Goal: Task Accomplishment & Management: Manage account settings

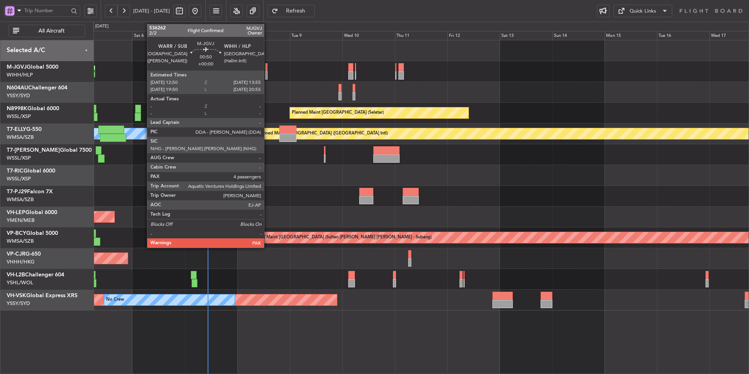
click at [268, 66] on div at bounding box center [266, 67] width 3 height 8
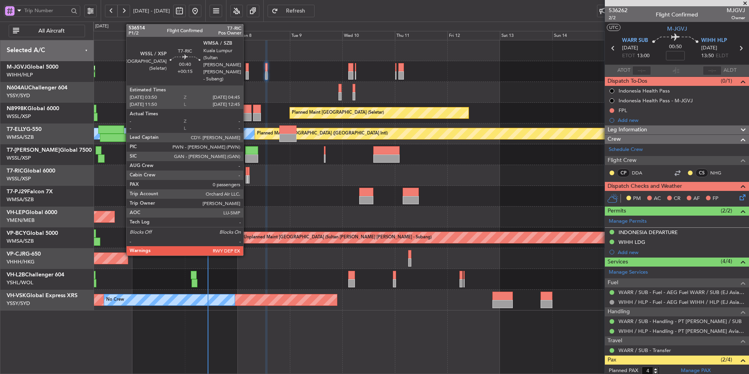
click at [247, 174] on div at bounding box center [247, 171] width 2 height 8
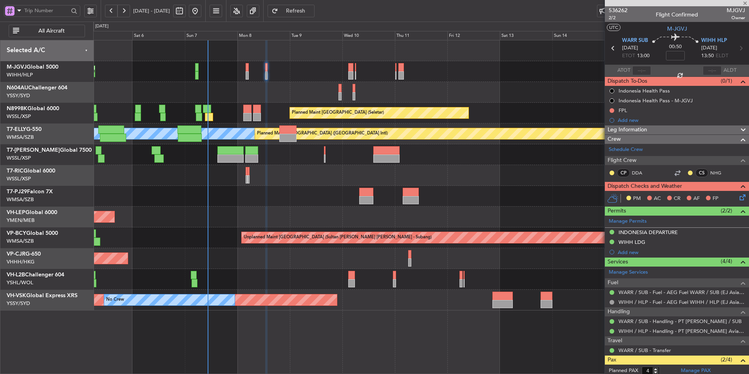
type input "+00:15"
type input "0"
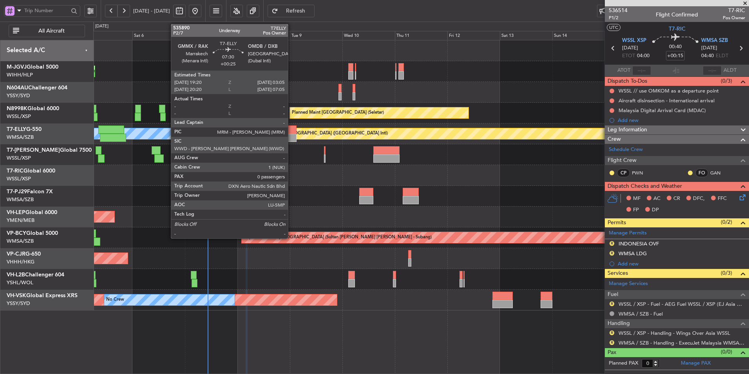
click at [292, 133] on div at bounding box center [287, 129] width 17 height 8
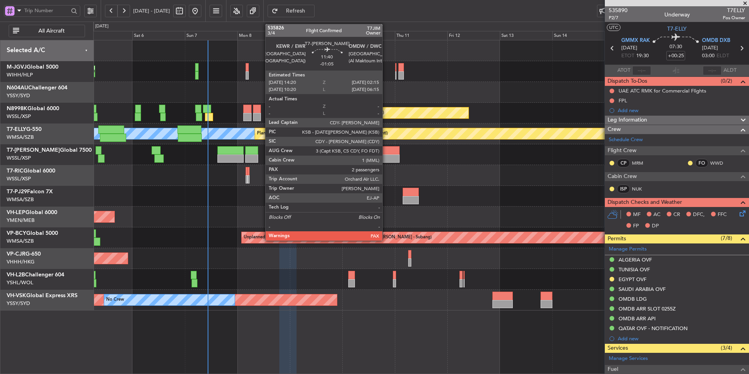
click at [386, 154] on div "Planned Maint Dubai (Al Maktoum Intl)" at bounding box center [421, 154] width 656 height 21
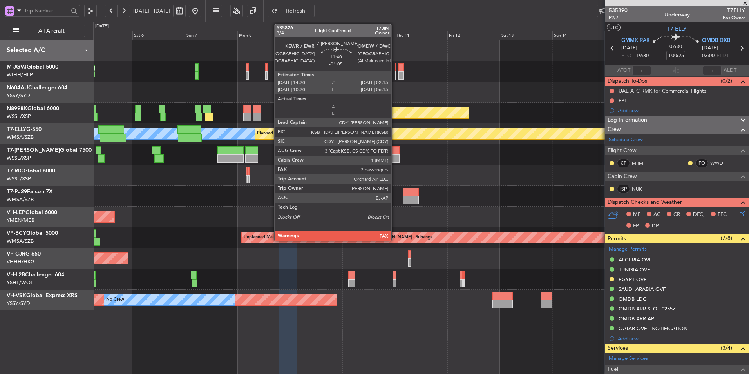
click at [395, 156] on div at bounding box center [386, 158] width 26 height 8
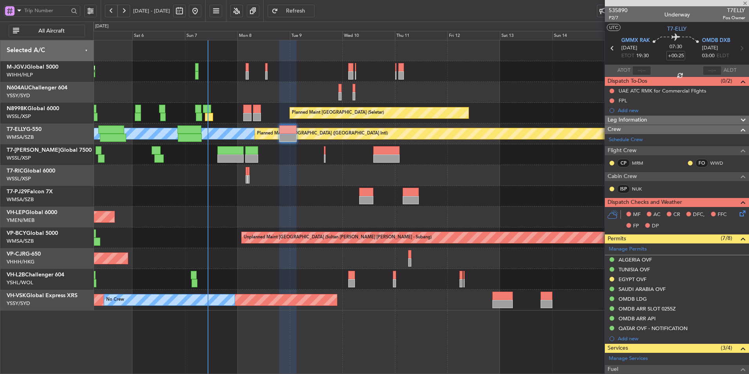
type input "-01:05"
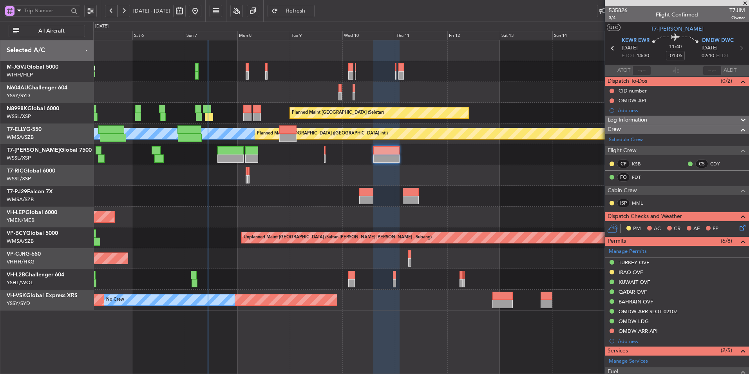
click at [318, 213] on div "Unplanned Maint Wichita (Wichita Mid-continent)" at bounding box center [421, 217] width 656 height 21
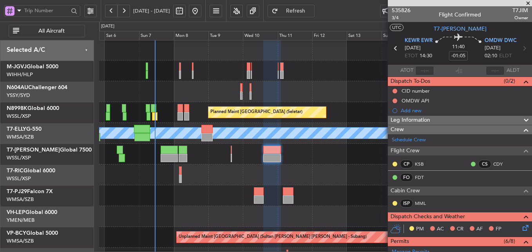
scroll to position [1, 0]
click at [216, 199] on div at bounding box center [315, 195] width 433 height 21
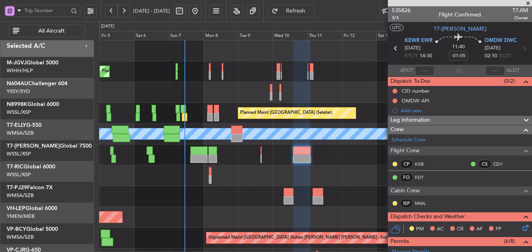
scroll to position [0, 0]
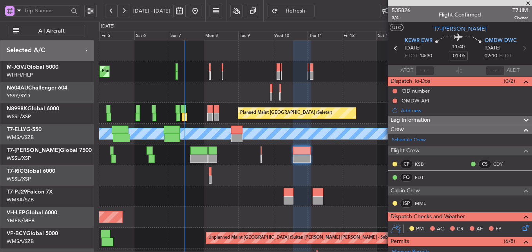
click at [354, 178] on div at bounding box center [315, 175] width 433 height 21
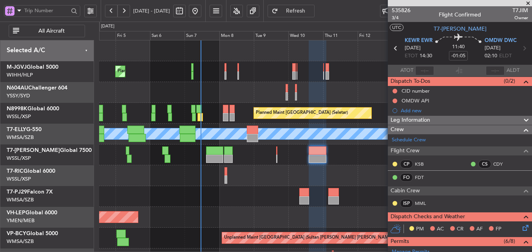
click at [252, 172] on div at bounding box center [315, 175] width 433 height 21
click at [528, 2] on span at bounding box center [528, 3] width 8 height 7
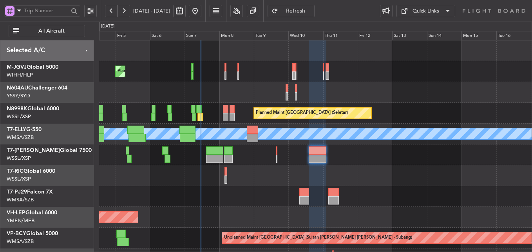
type input "0"
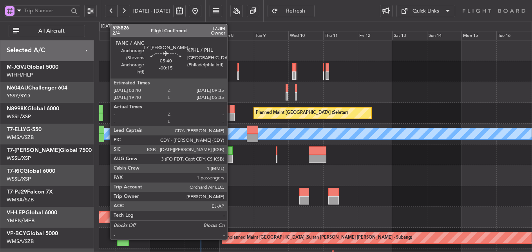
click at [231, 157] on div at bounding box center [228, 158] width 9 height 8
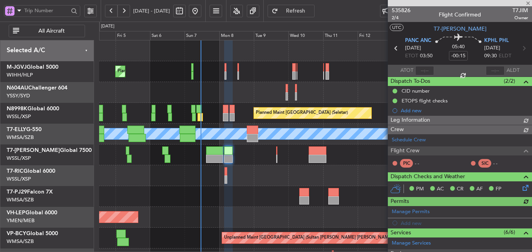
type input "[PERSON_NAME] (LEU)"
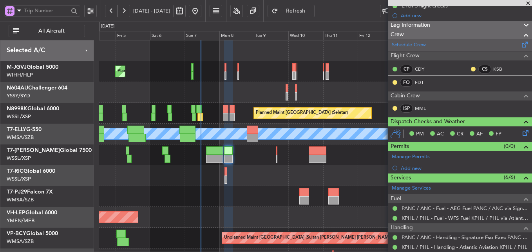
scroll to position [96, 0]
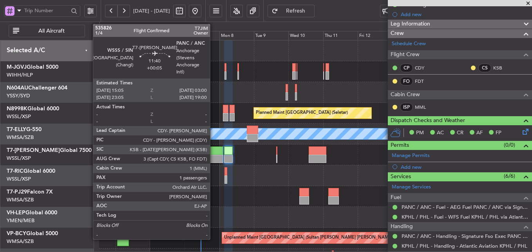
click at [214, 156] on div at bounding box center [214, 158] width 17 height 8
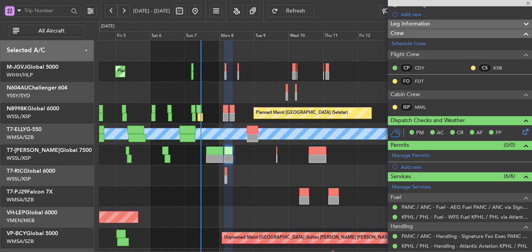
type input "+00:05"
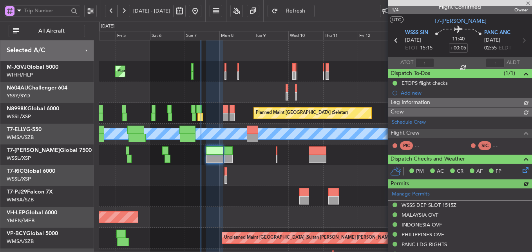
scroll to position [86, 0]
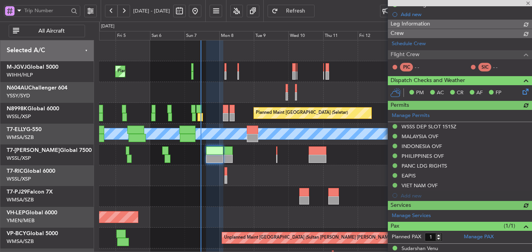
type input "[PERSON_NAME] (LEU)"
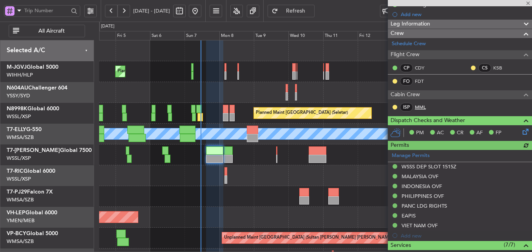
scroll to position [19, 0]
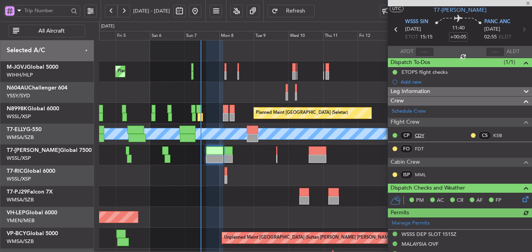
click at [422, 134] on link "CDY" at bounding box center [424, 135] width 18 height 7
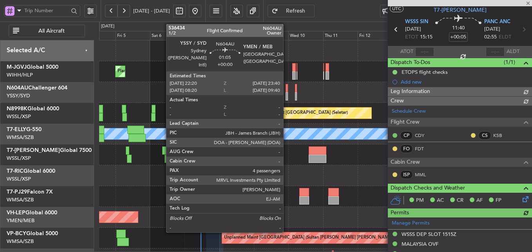
type input "[PERSON_NAME] (LEU)"
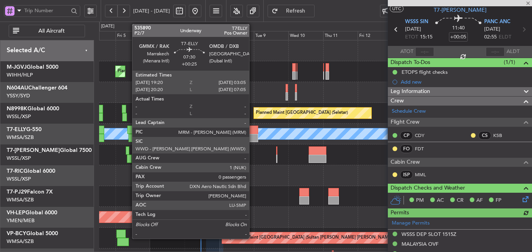
click at [253, 139] on div at bounding box center [252, 138] width 11 height 8
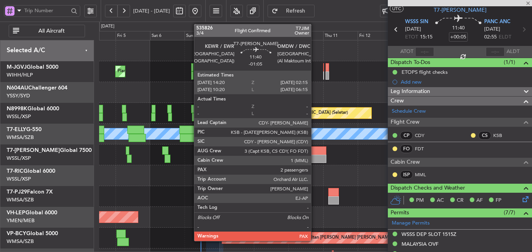
click at [315, 154] on div at bounding box center [317, 150] width 17 height 8
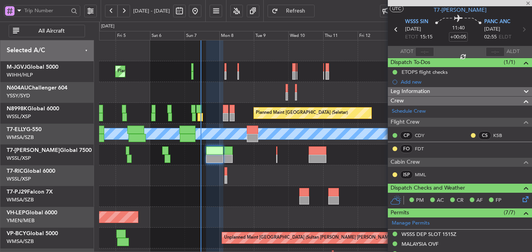
type input "-01:05"
type input "2"
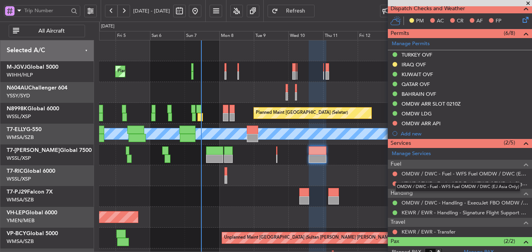
scroll to position [250, 0]
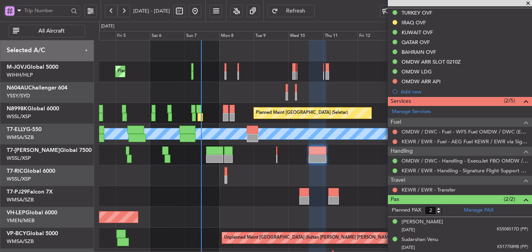
click at [247, 208] on div "Planned Maint [GEOGRAPHIC_DATA] (Seletar) Planned Maint [GEOGRAPHIC_DATA] (Sele…" at bounding box center [315, 175] width 433 height 270
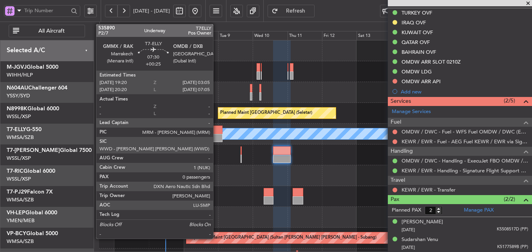
click at [217, 131] on div at bounding box center [216, 129] width 11 height 8
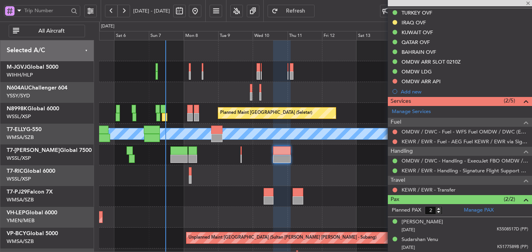
type input "+00:25"
type input "0"
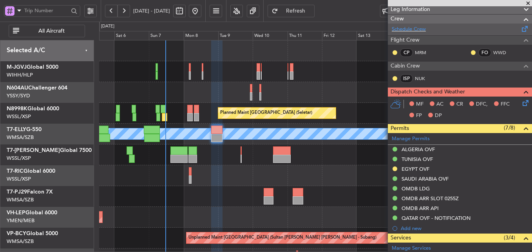
scroll to position [212, 0]
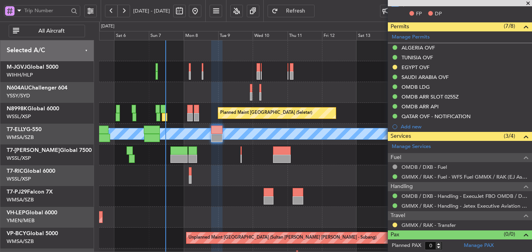
click at [255, 176] on div at bounding box center [315, 175] width 433 height 21
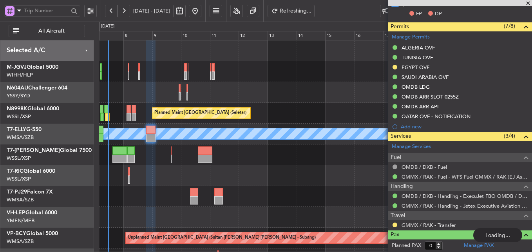
click at [270, 182] on div at bounding box center [315, 175] width 433 height 21
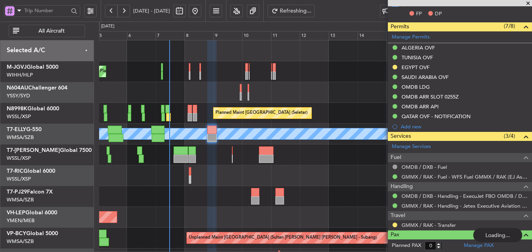
scroll to position [0, 0]
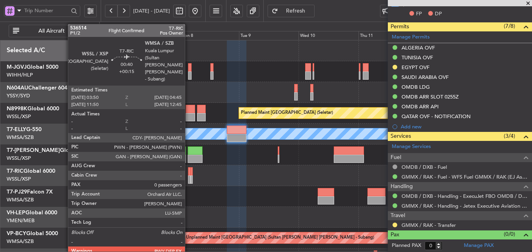
click at [189, 178] on div at bounding box center [189, 179] width 2 height 8
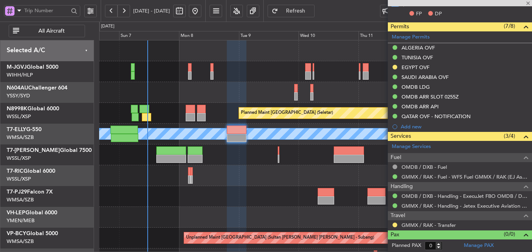
type input "+00:15"
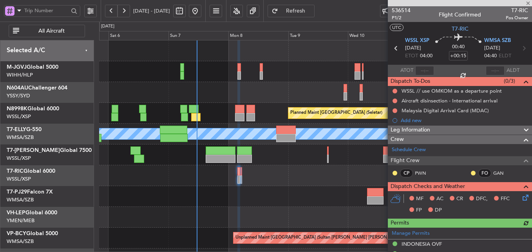
click at [261, 185] on div at bounding box center [315, 175] width 433 height 21
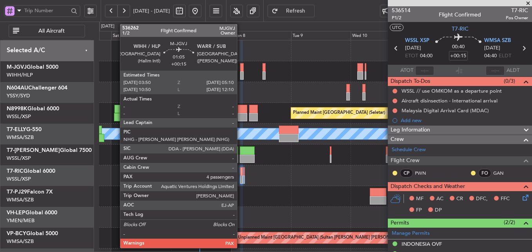
click at [241, 78] on div at bounding box center [242, 75] width 4 height 8
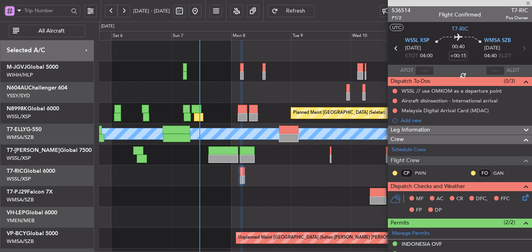
type input "4"
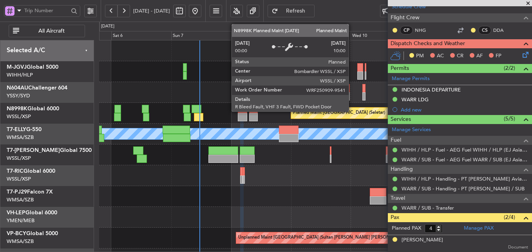
scroll to position [154, 0]
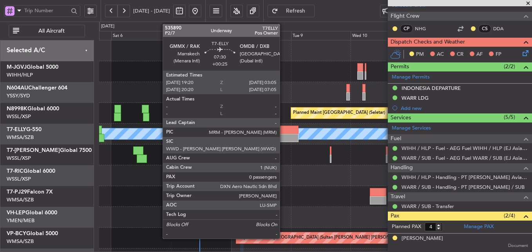
click at [283, 131] on div at bounding box center [289, 129] width 20 height 8
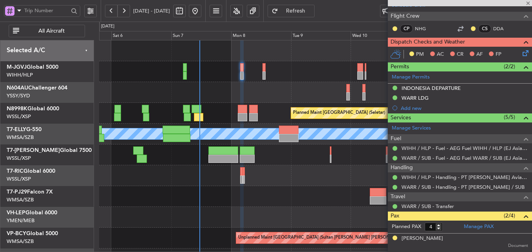
type input "+00:25"
type input "0"
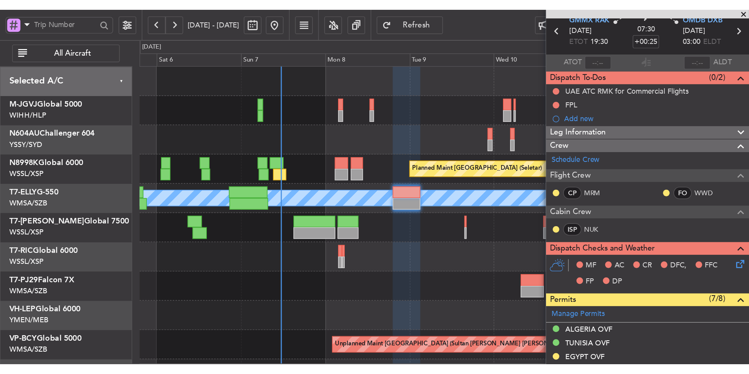
scroll to position [0, 0]
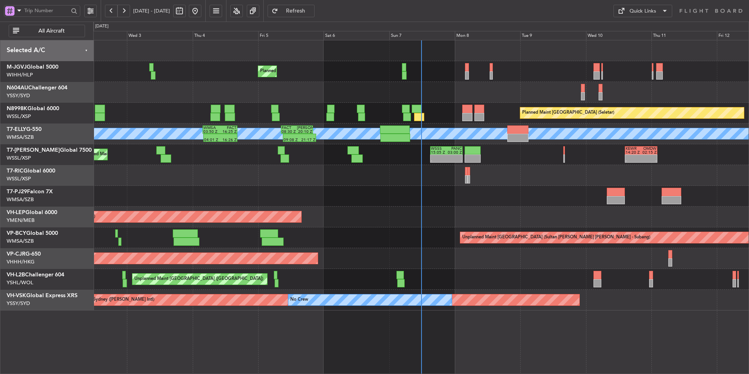
click at [399, 208] on div "Unplanned Maint Wichita (Wichita Mid-continent) Unplanned Maint Wichita (Wichit…" at bounding box center [421, 217] width 656 height 21
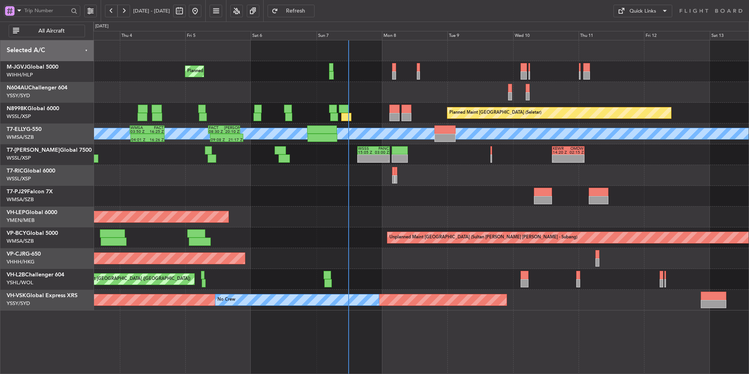
click at [410, 213] on div "Unplanned Maint Wichita (Wichita Mid-continent)" at bounding box center [421, 217] width 656 height 21
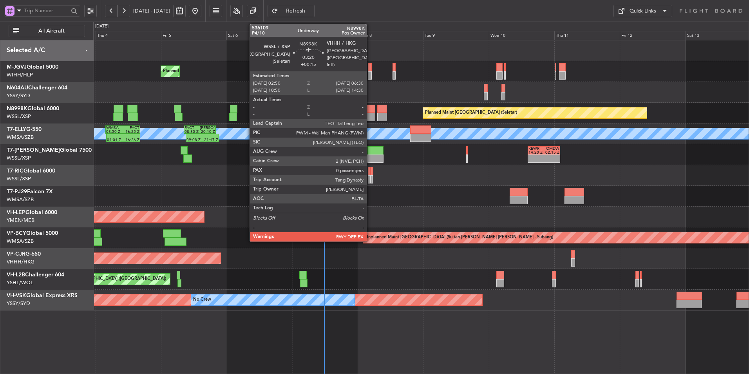
click at [370, 120] on div at bounding box center [370, 117] width 10 height 8
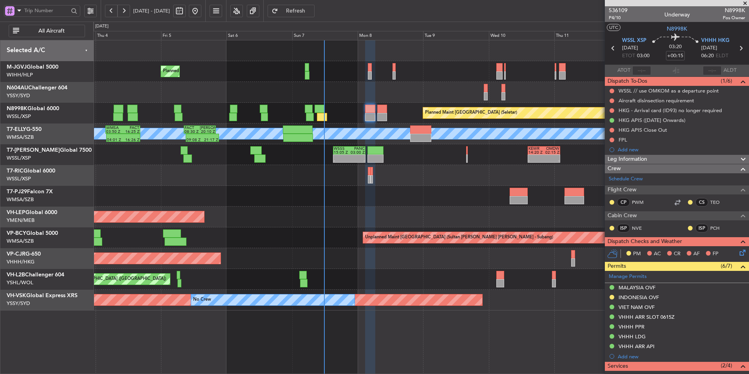
scroll to position [88, 0]
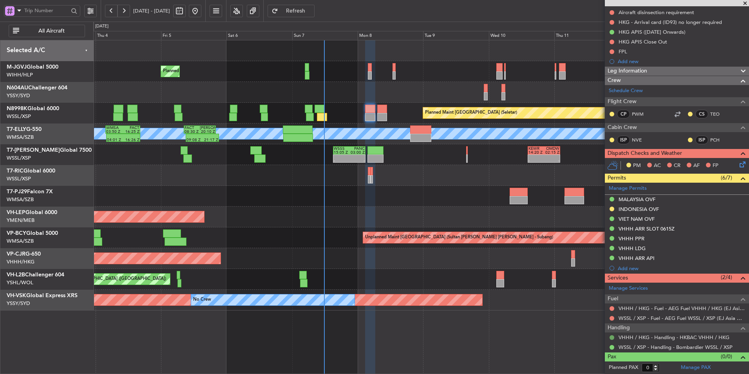
click at [614, 335] on button at bounding box center [612, 337] width 5 height 5
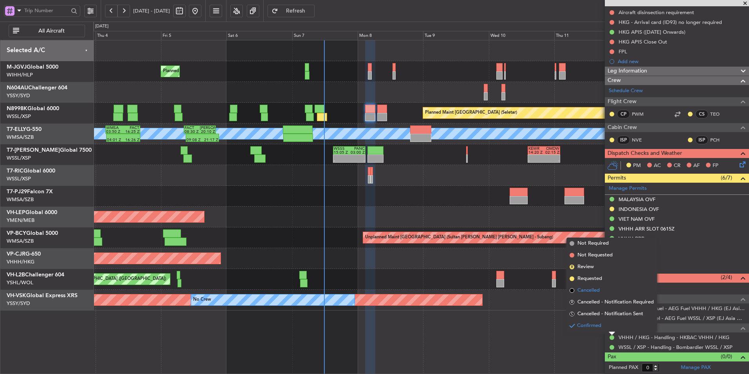
click at [592, 292] on span "Cancelled" at bounding box center [589, 290] width 22 height 8
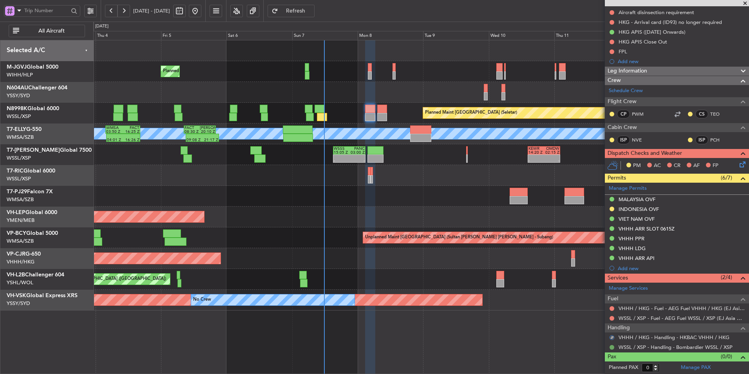
click at [612, 346] on button at bounding box center [612, 347] width 5 height 5
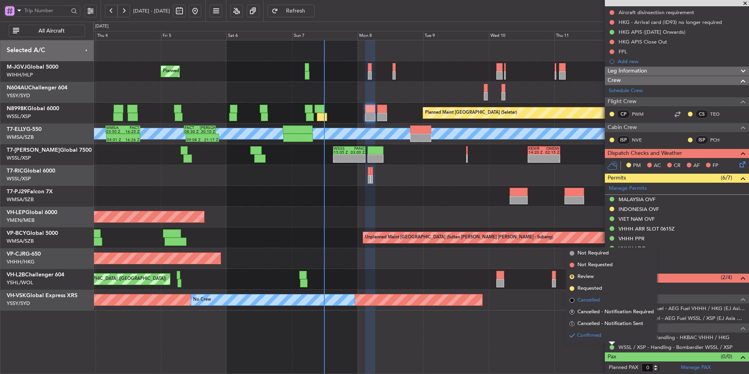
click at [598, 299] on span "Cancelled" at bounding box center [589, 300] width 22 height 8
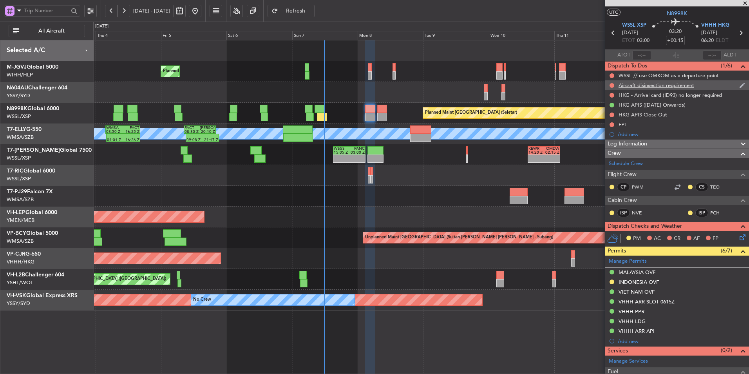
scroll to position [0, 0]
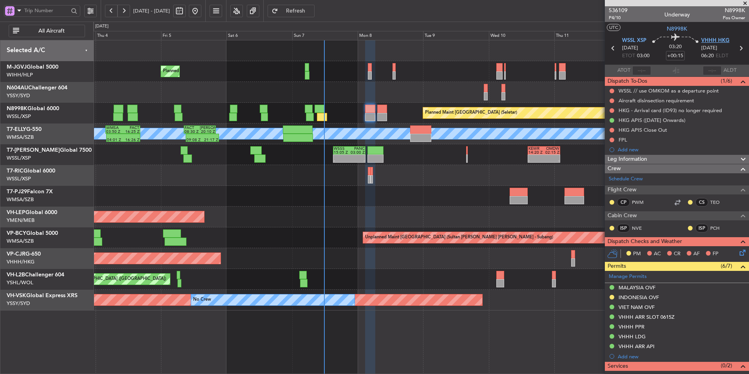
click at [714, 41] on span "VHHH HKG" at bounding box center [716, 41] width 28 height 8
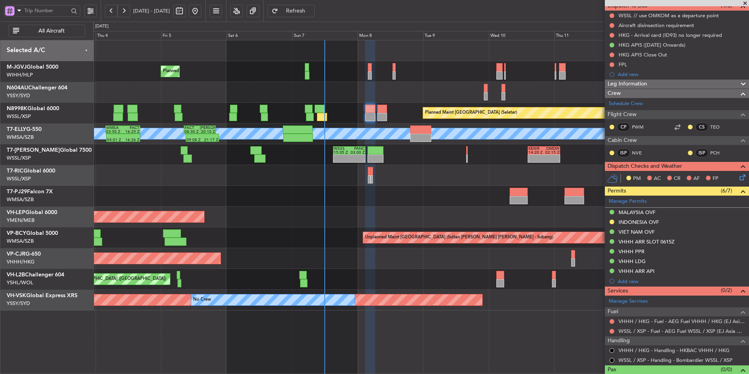
scroll to position [78, 0]
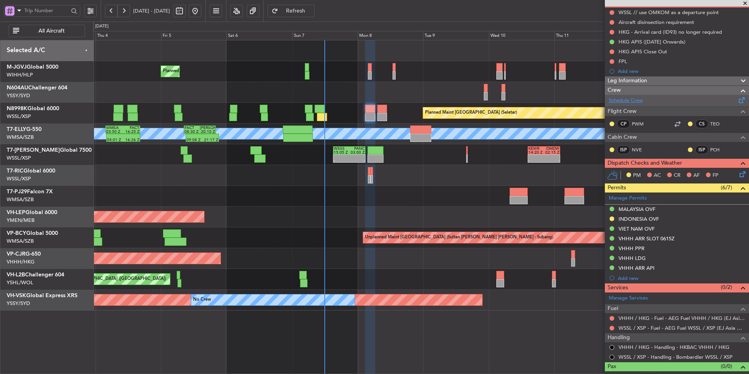
click at [633, 102] on link "Schedule Crew" at bounding box center [626, 101] width 34 height 8
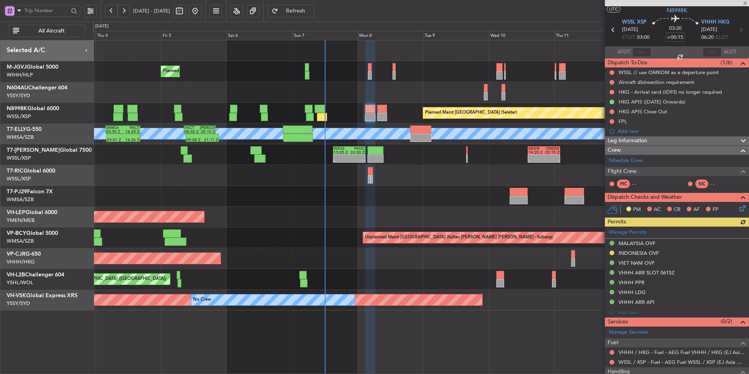
scroll to position [0, 0]
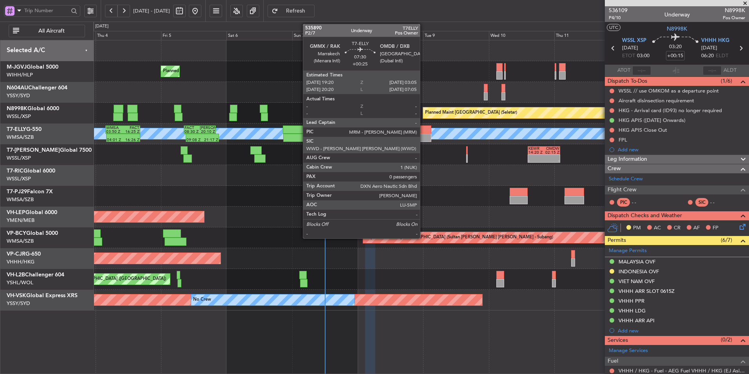
click at [424, 134] on div at bounding box center [421, 138] width 22 height 8
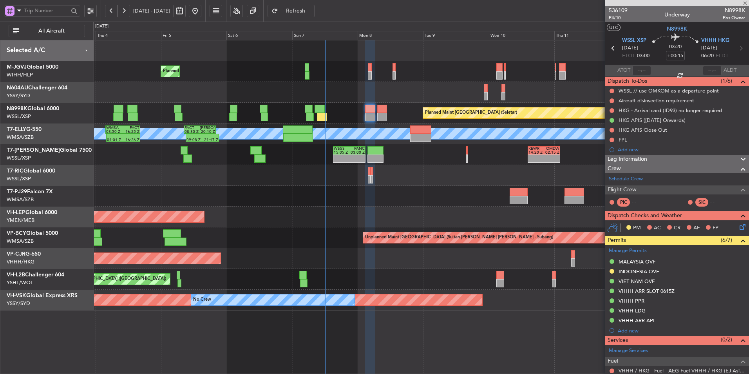
type input "+00:25"
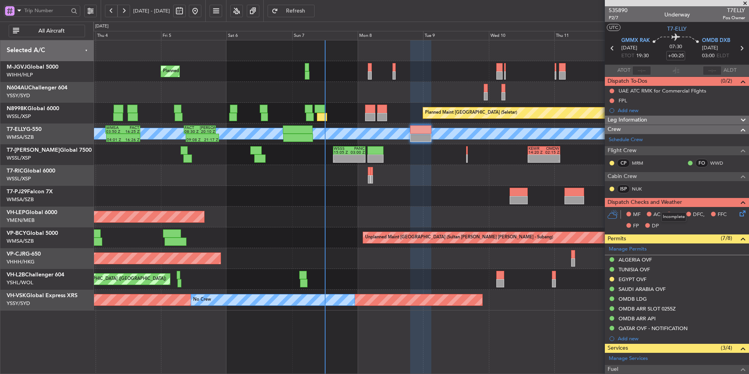
scroll to position [90, 0]
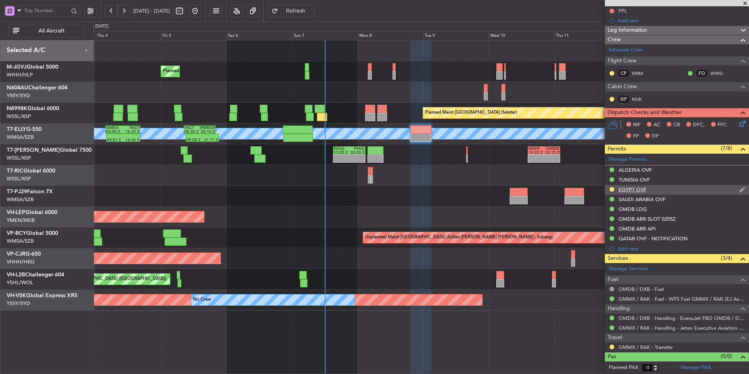
click at [634, 187] on div "EGYPT OVF" at bounding box center [633, 189] width 28 height 7
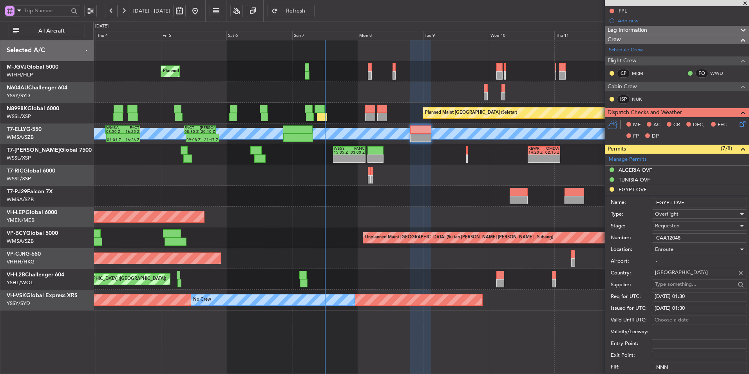
drag, startPoint x: 684, startPoint y: 234, endPoint x: 633, endPoint y: 234, distance: 50.9
click at [634, 234] on div "Number: CAA12048" at bounding box center [679, 238] width 136 height 12
paste input "224"
type input "CAA12224"
click at [687, 226] on div "Requested" at bounding box center [696, 226] width 83 height 12
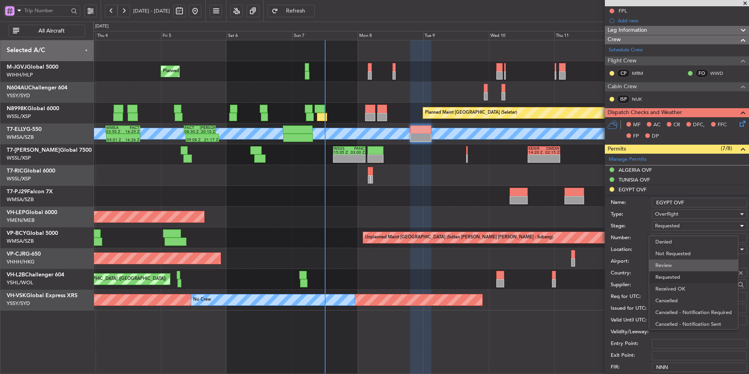
scroll to position [4, 0]
click at [692, 283] on span "Received OK" at bounding box center [697, 285] width 82 height 12
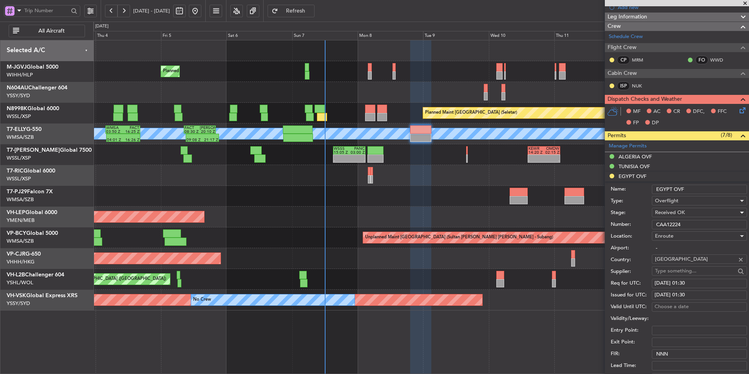
scroll to position [118, 0]
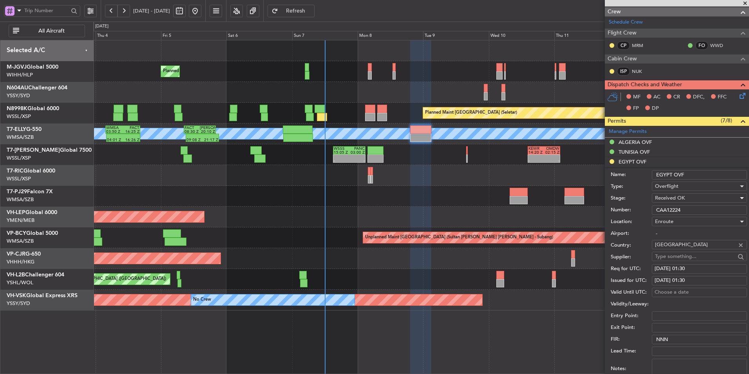
click at [689, 269] on div "08/09/2025 01:30" at bounding box center [700, 269] width 90 height 8
select select "9"
select select "2025"
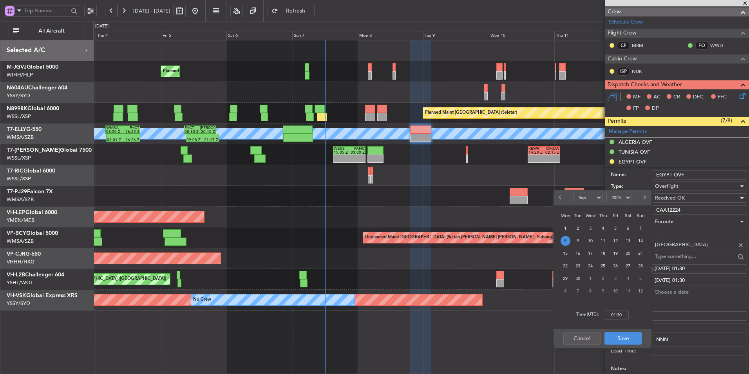
click at [627, 322] on div "Time (UTC): 01:30" at bounding box center [603, 315] width 98 height 28
click at [623, 317] on input "01:30" at bounding box center [616, 314] width 25 height 9
type input "19:30"
click at [629, 336] on button "Save" at bounding box center [623, 338] width 37 height 13
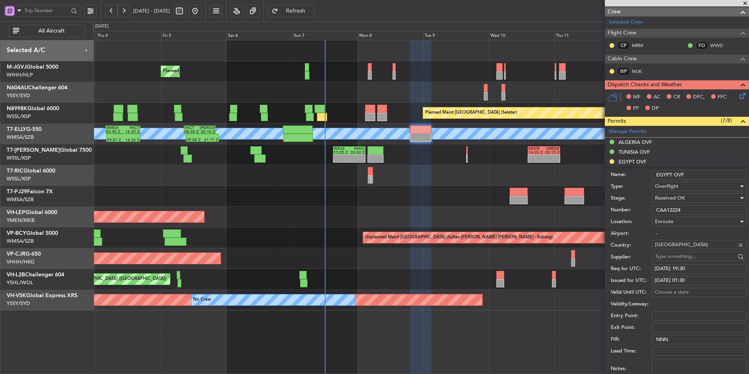
click at [696, 278] on div "08/09/2025 01:30" at bounding box center [700, 281] width 90 height 8
select select "9"
select select "2025"
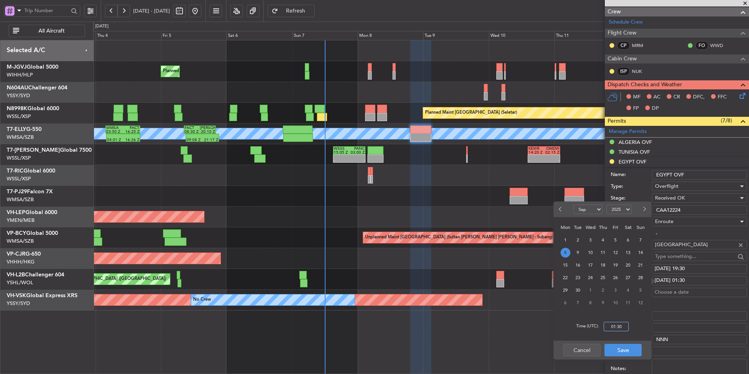
click at [624, 324] on input "01:30" at bounding box center [616, 326] width 25 height 9
type input "19:30"
click at [628, 345] on button "Save" at bounding box center [623, 350] width 37 height 13
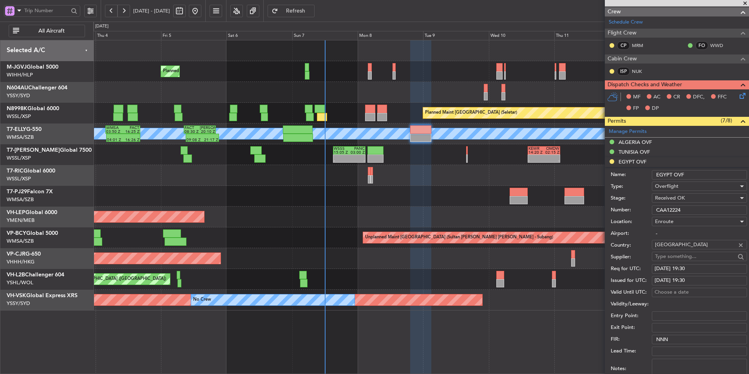
scroll to position [196, 0]
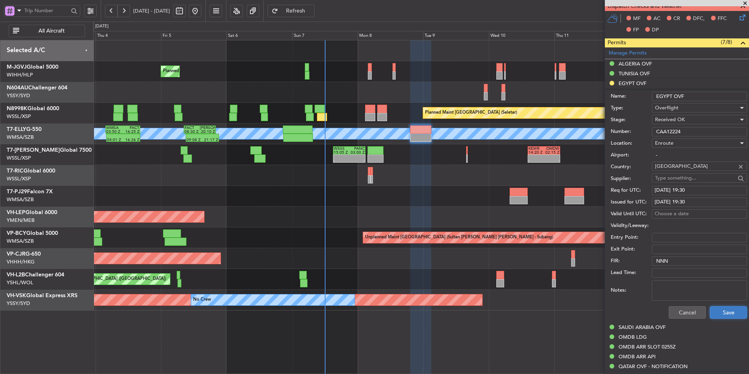
click at [720, 314] on button "Save" at bounding box center [728, 312] width 37 height 13
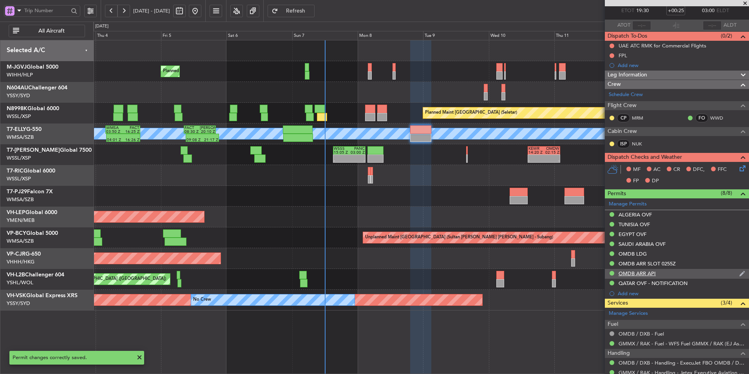
scroll to position [0, 0]
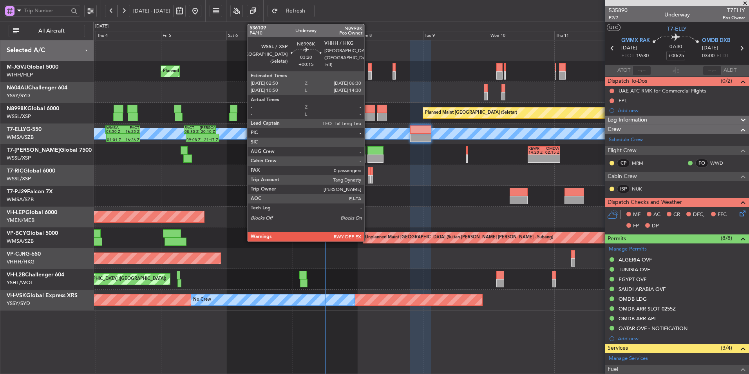
click at [368, 114] on div at bounding box center [370, 117] width 10 height 8
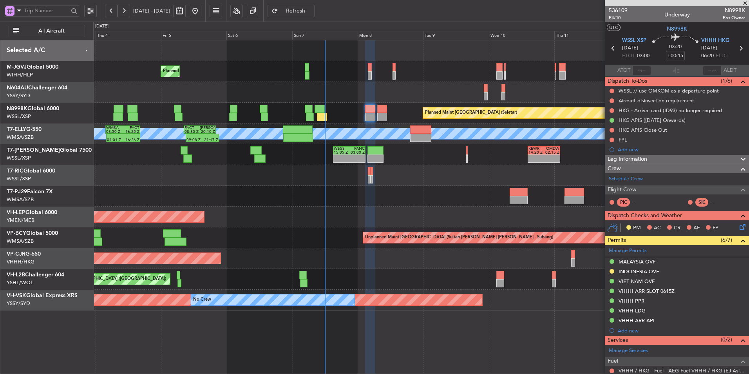
click at [311, 13] on span "Refresh" at bounding box center [296, 10] width 32 height 5
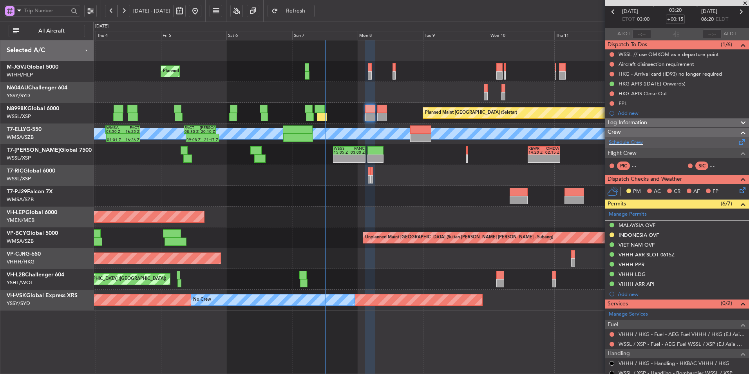
scroll to position [62, 0]
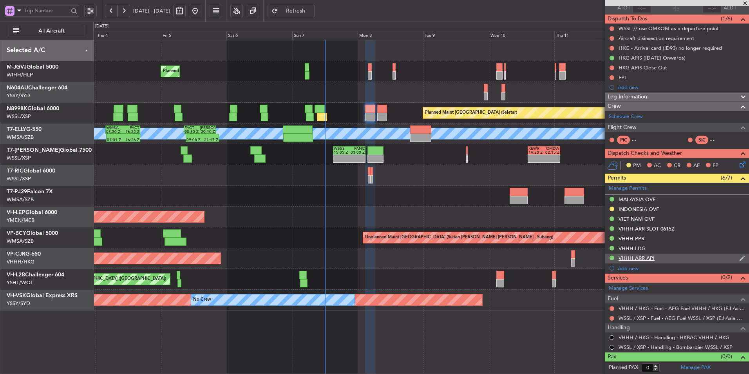
click at [616, 259] on div "VHHH ARR API" at bounding box center [677, 259] width 144 height 10
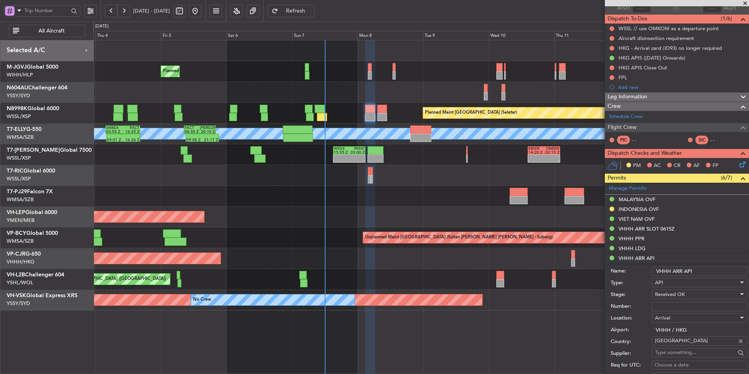
click at [614, 257] on li "VHHH ARR API Name: VHHH ARR API Type: API Stage: Received OK Number: Location: …" at bounding box center [677, 376] width 144 height 244
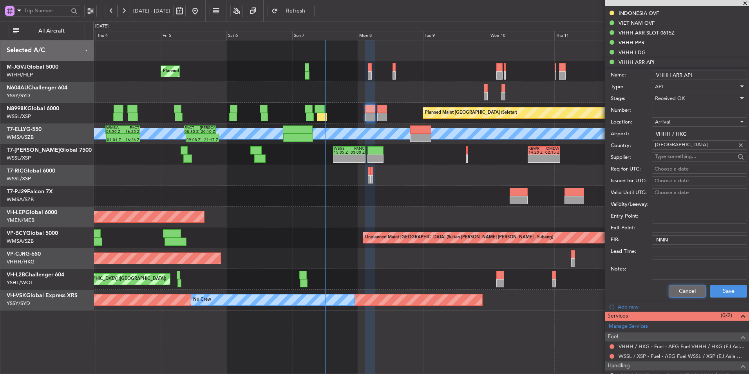
click at [683, 290] on button "Cancel" at bounding box center [687, 291] width 37 height 13
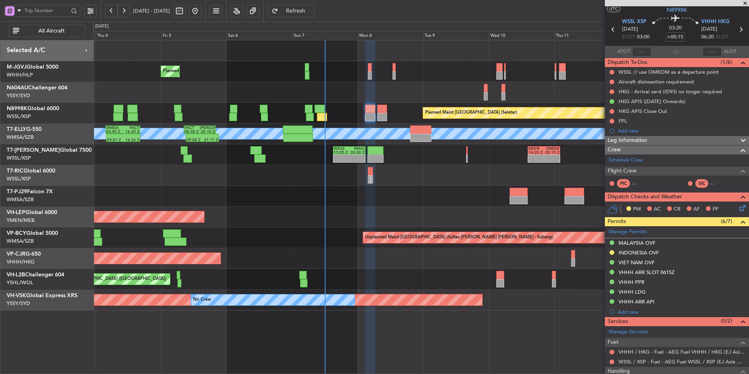
scroll to position [0, 0]
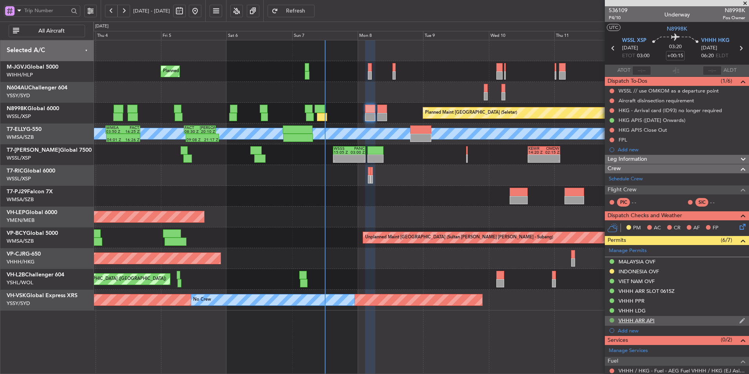
click at [613, 318] on button at bounding box center [612, 320] width 5 height 5
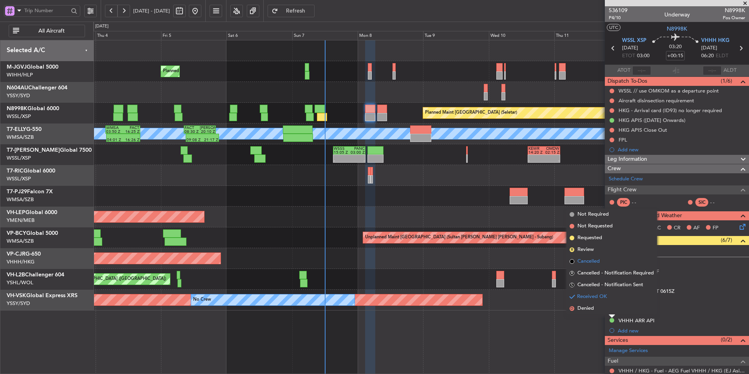
click at [597, 263] on span "Cancelled" at bounding box center [589, 261] width 22 height 8
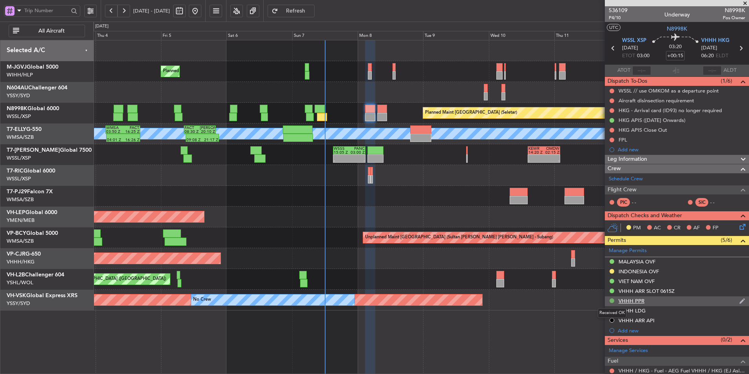
click at [613, 299] on button at bounding box center [612, 300] width 5 height 5
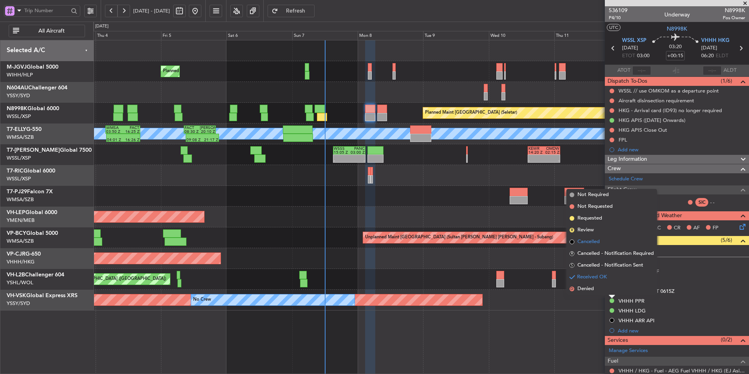
click at [598, 245] on span "Cancelled" at bounding box center [589, 242] width 22 height 8
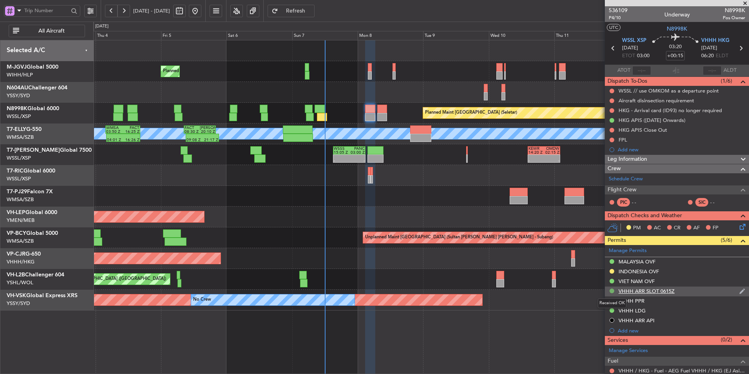
click at [613, 290] on button at bounding box center [612, 290] width 5 height 5
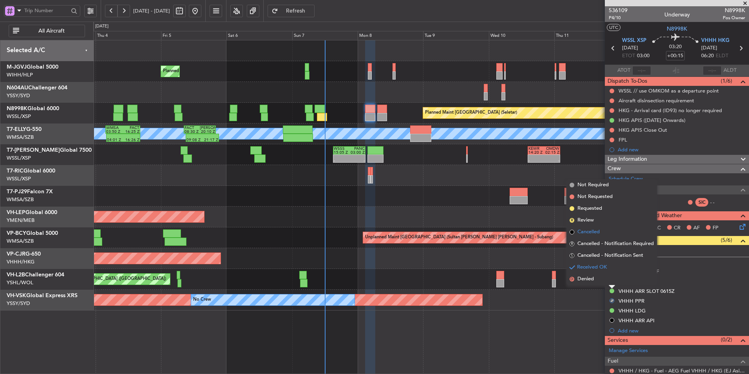
click at [601, 236] on li "Cancelled" at bounding box center [612, 232] width 91 height 12
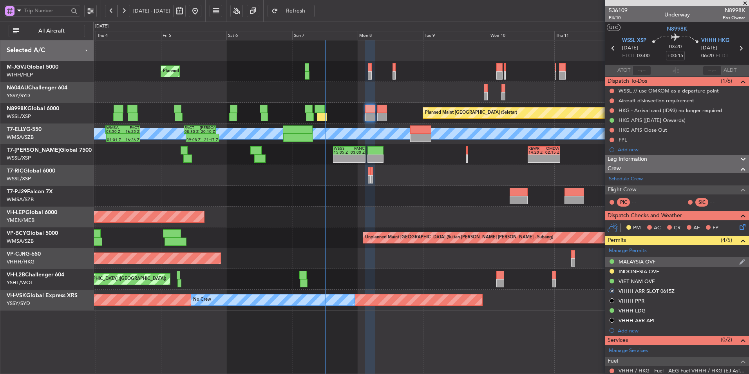
scroll to position [62, 0]
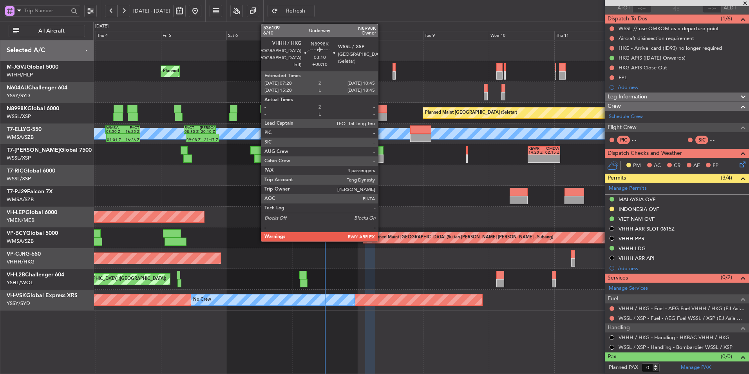
click at [382, 107] on div at bounding box center [381, 109] width 9 height 8
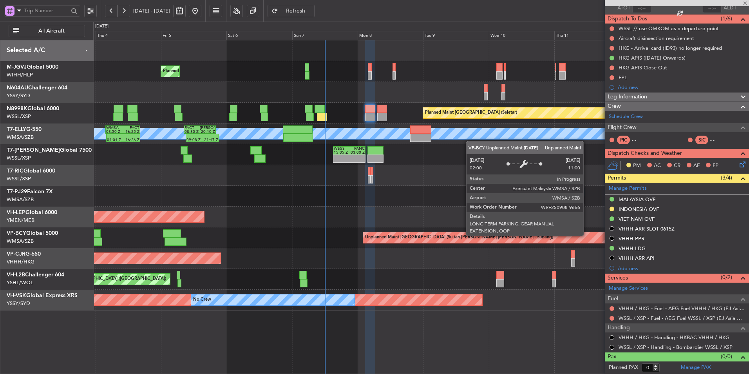
type input "+00:10"
type input "4"
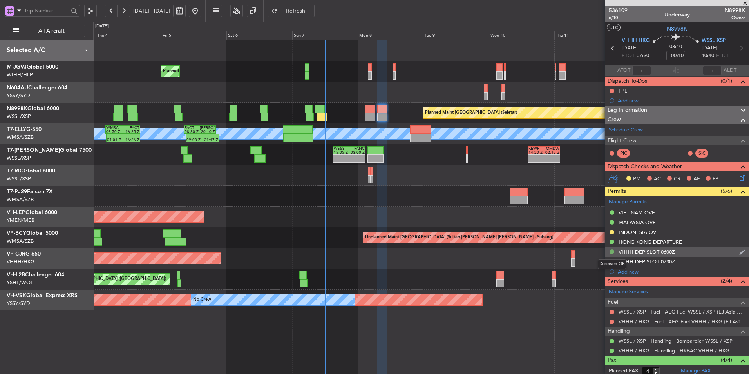
click at [611, 253] on button at bounding box center [612, 251] width 5 height 5
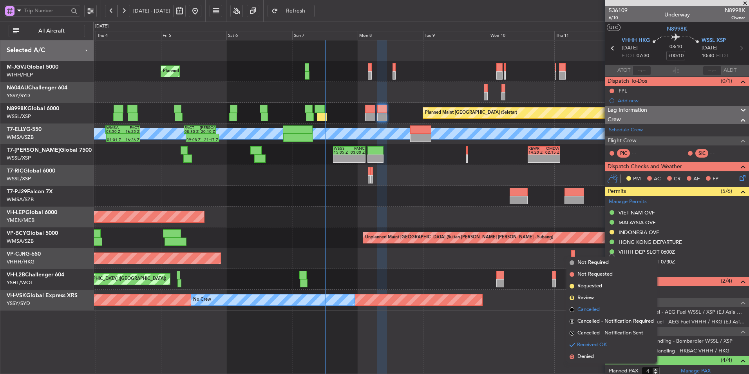
click at [596, 311] on span "Cancelled" at bounding box center [589, 310] width 22 height 8
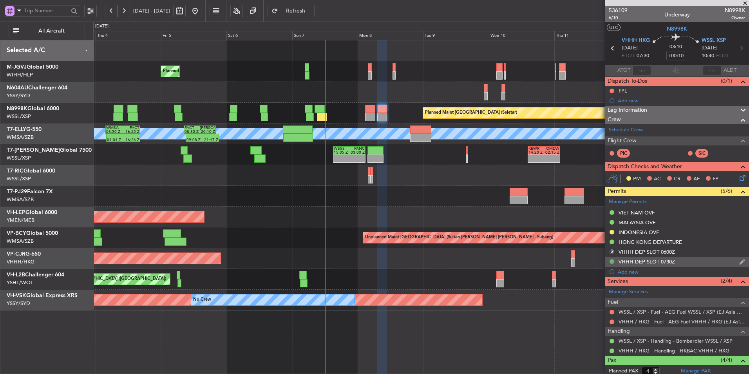
click at [611, 261] on button at bounding box center [612, 261] width 5 height 5
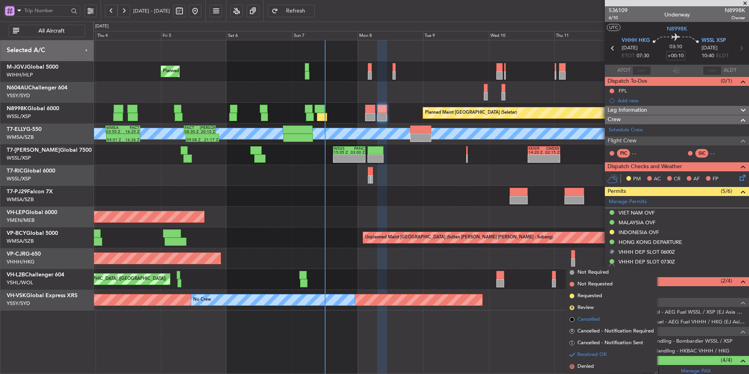
click at [599, 319] on span "Cancelled" at bounding box center [589, 319] width 22 height 8
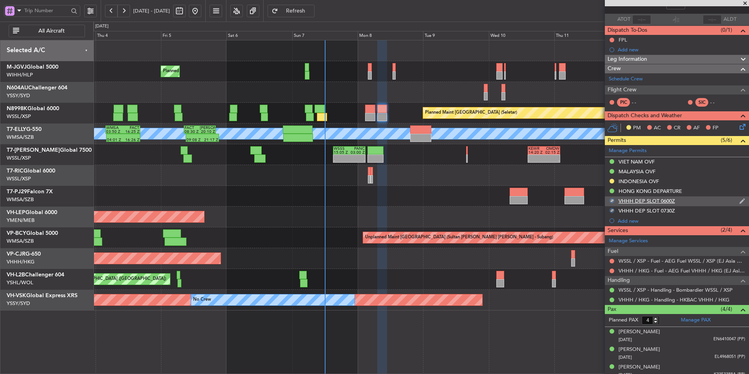
scroll to position [74, 0]
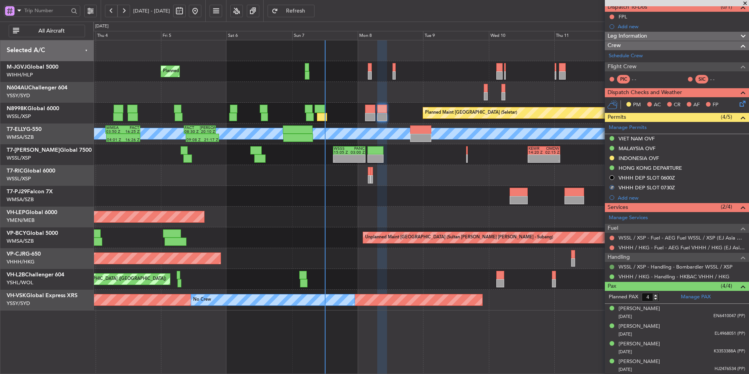
click at [614, 266] on button at bounding box center [612, 267] width 5 height 5
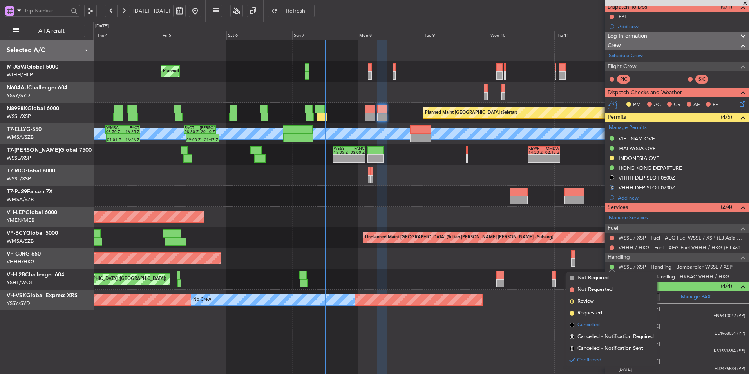
click at [596, 325] on span "Cancelled" at bounding box center [589, 325] width 22 height 8
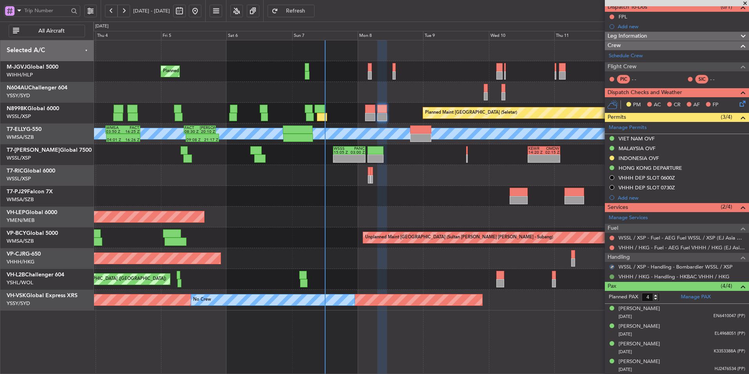
click at [613, 277] on button at bounding box center [612, 276] width 5 height 5
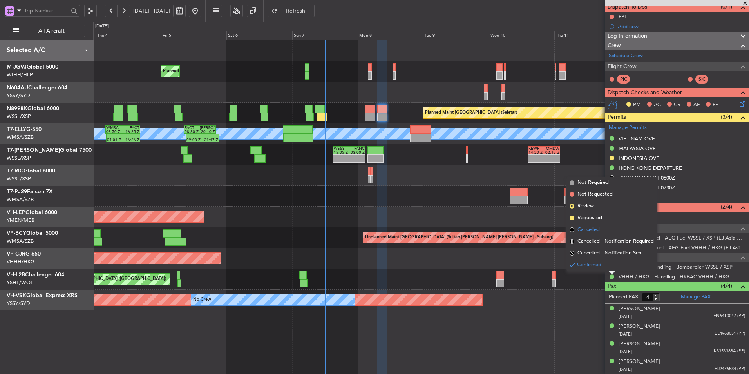
click at [594, 231] on span "Cancelled" at bounding box center [589, 230] width 22 height 8
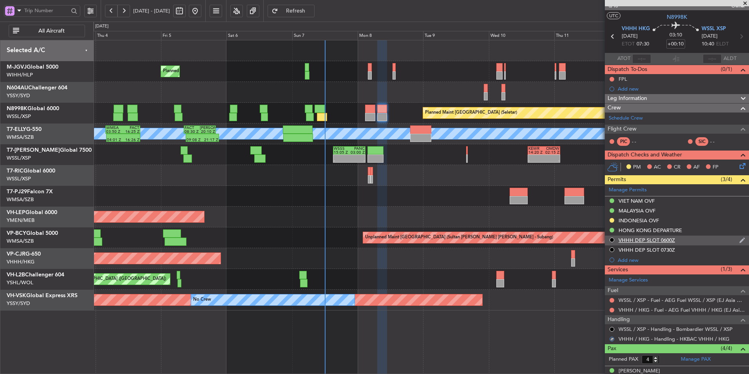
scroll to position [0, 0]
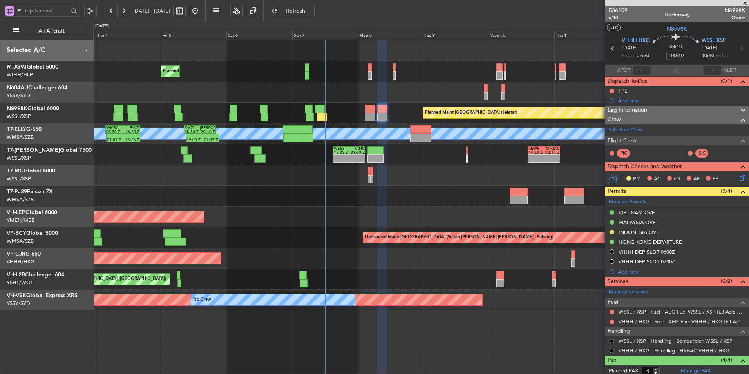
click at [340, 202] on div at bounding box center [421, 196] width 656 height 21
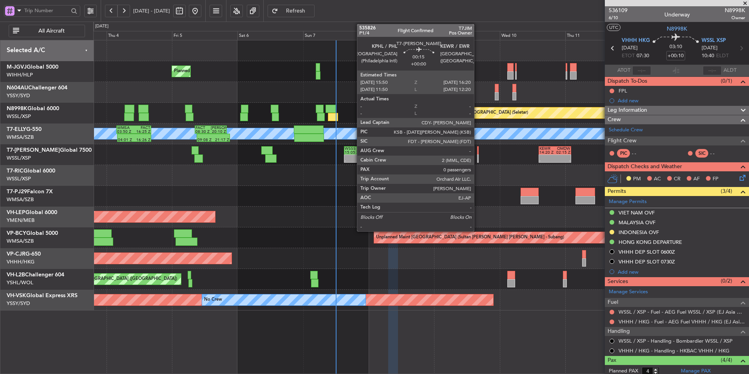
click at [478, 154] on div at bounding box center [478, 158] width 2 height 8
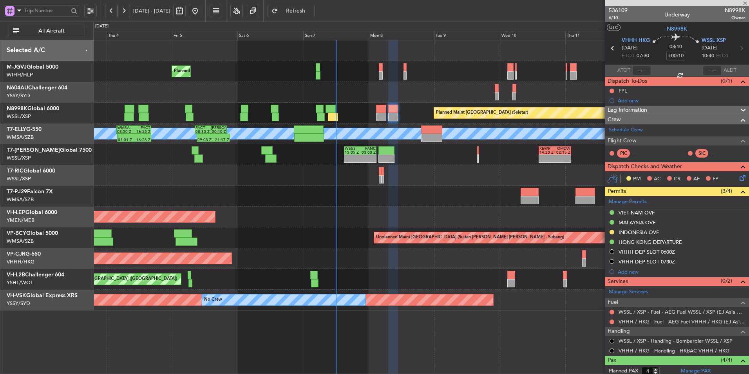
click at [426, 196] on div at bounding box center [421, 196] width 656 height 21
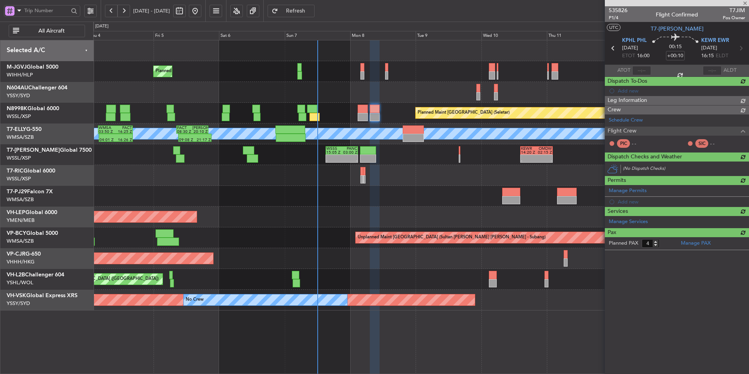
type input "0"
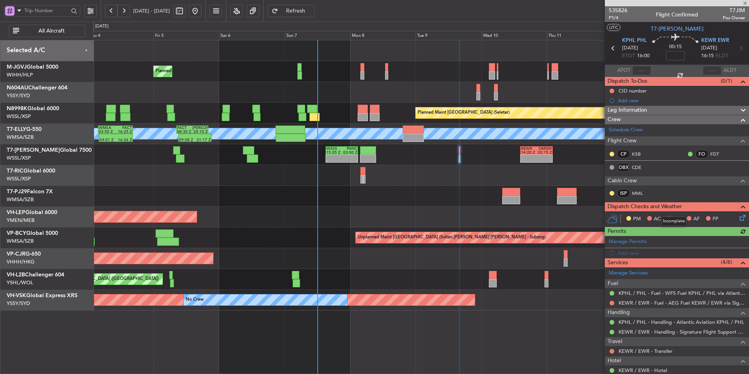
scroll to position [23, 0]
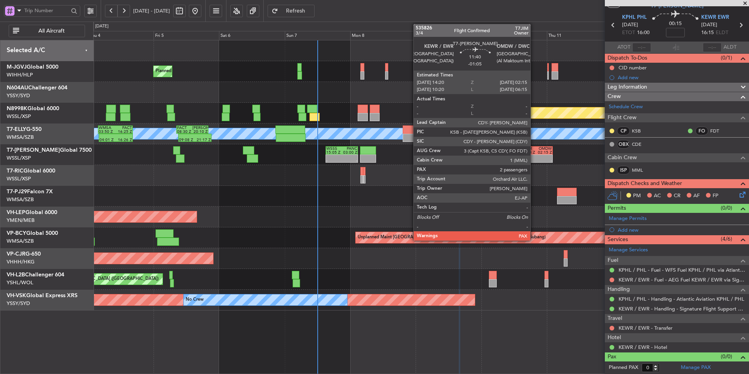
click at [534, 156] on div at bounding box center [529, 157] width 16 height 4
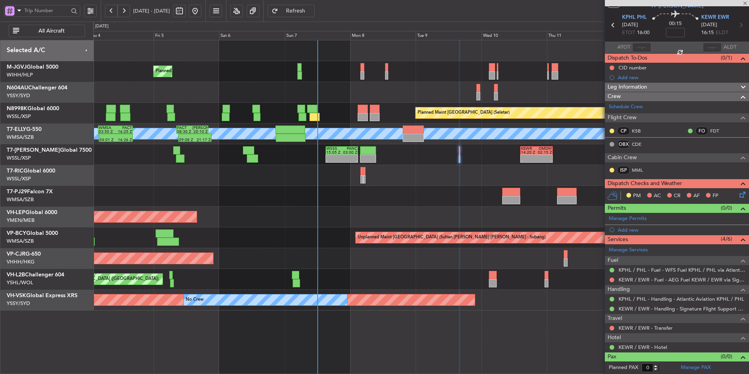
type input "-01:05"
type input "2"
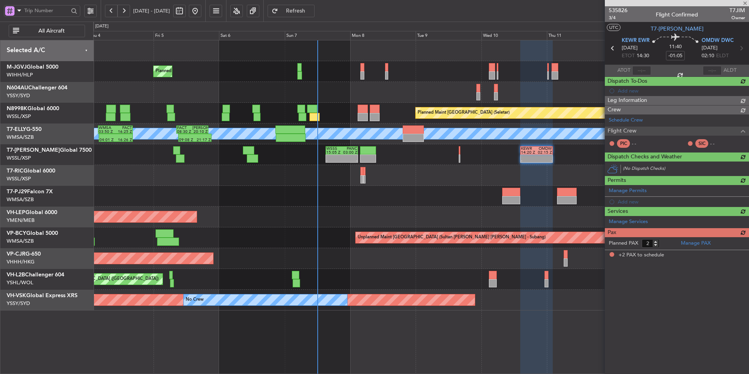
scroll to position [0, 0]
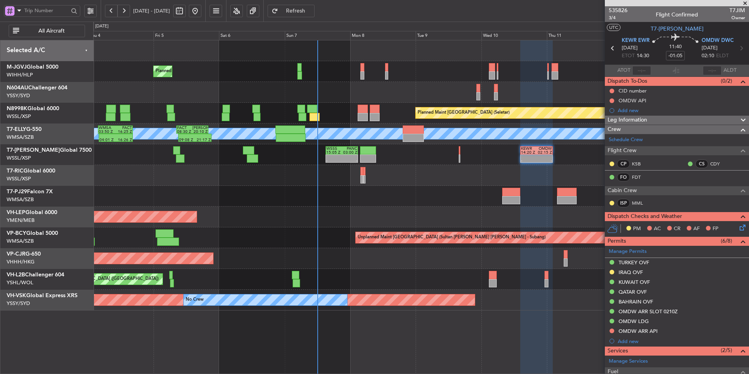
click at [322, 194] on div at bounding box center [421, 196] width 656 height 21
